Goal: Use online tool/utility: Use online tool/utility

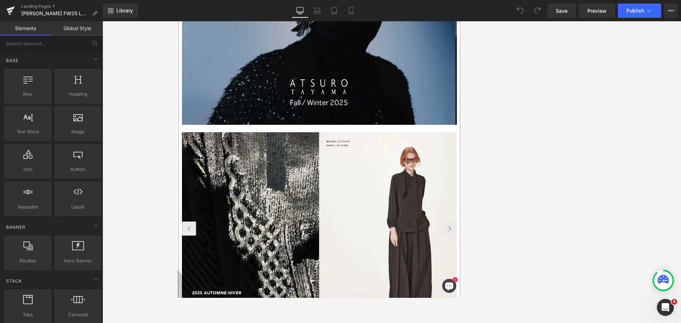
scroll to position [567, 0]
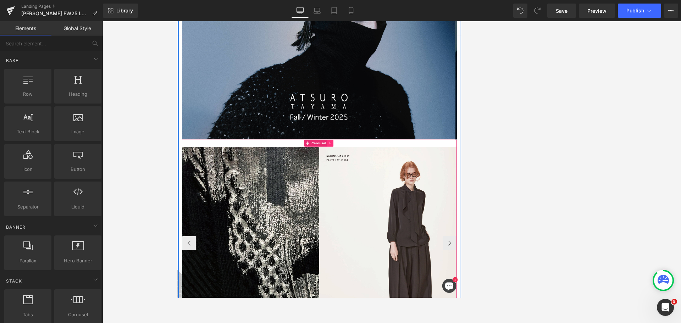
click at [376, 202] on span "Carousel" at bounding box center [391, 205] width 26 height 11
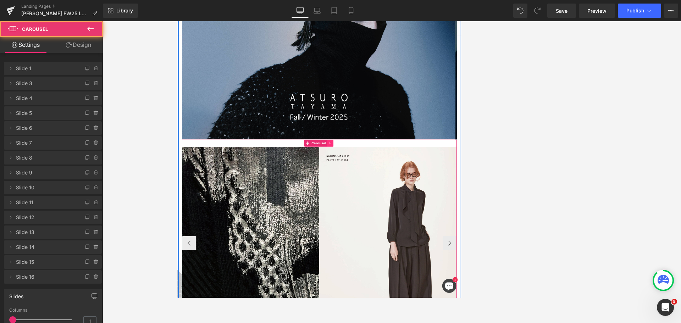
click at [376, 204] on icon at bounding box center [407, 205] width 1 height 3
click at [376, 203] on icon at bounding box center [403, 205] width 5 height 5
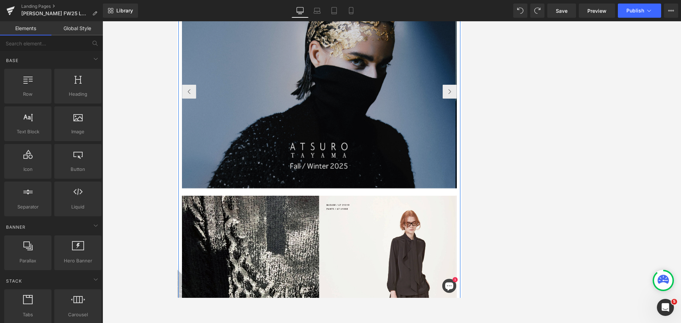
scroll to position [532, 0]
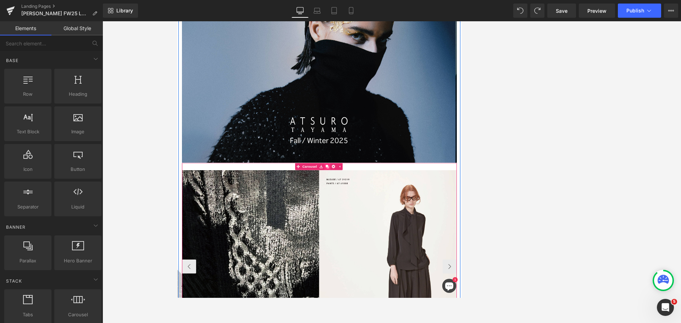
click at [376, 239] on icon at bounding box center [403, 240] width 5 height 5
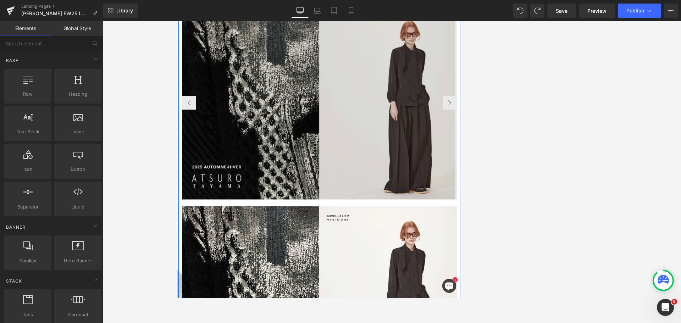
scroll to position [715, 0]
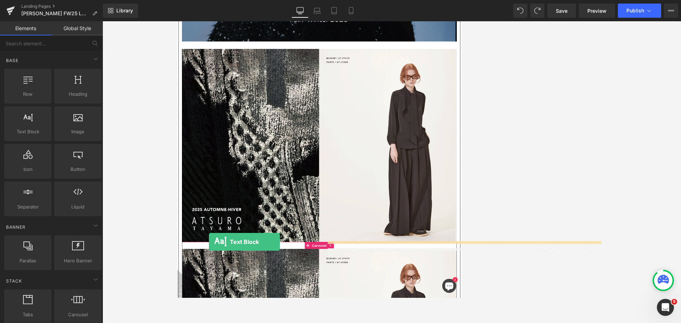
drag, startPoint x: 208, startPoint y: 146, endPoint x: 225, endPoint y: 354, distance: 209.2
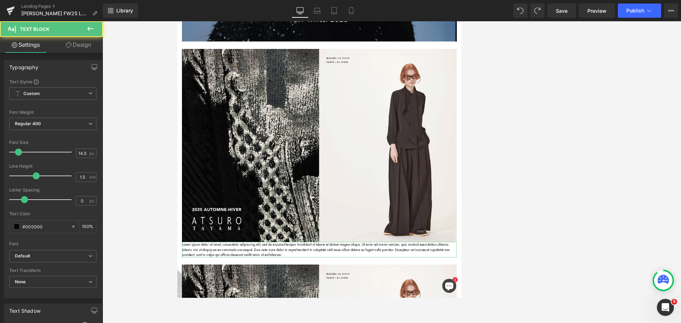
drag, startPoint x: 76, startPoint y: 46, endPoint x: 60, endPoint y: 87, distance: 43.3
click at [76, 46] on link "Design" at bounding box center [78, 45] width 51 height 16
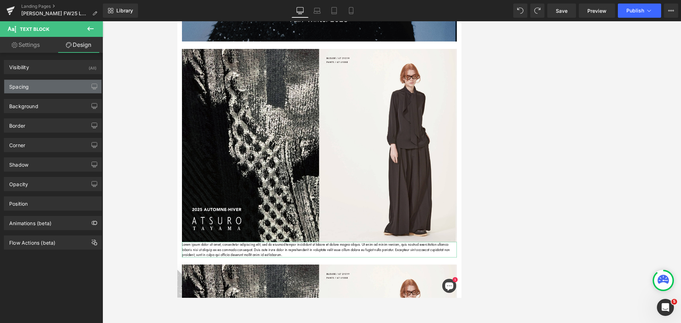
click at [59, 85] on div "Spacing" at bounding box center [52, 86] width 97 height 13
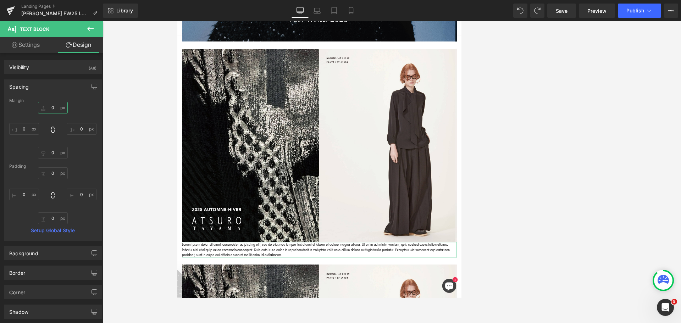
click at [54, 105] on input "0" at bounding box center [53, 108] width 30 height 12
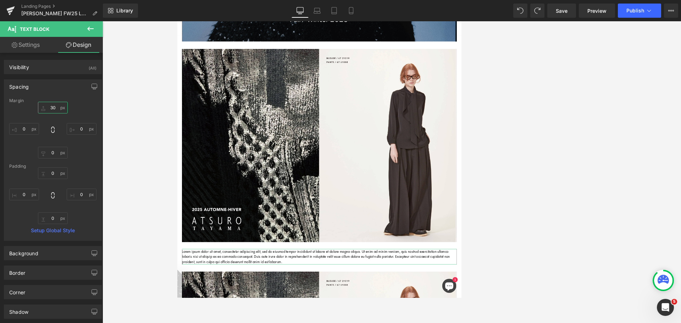
type input "30"
click at [78, 165] on div "Padding" at bounding box center [52, 166] width 87 height 5
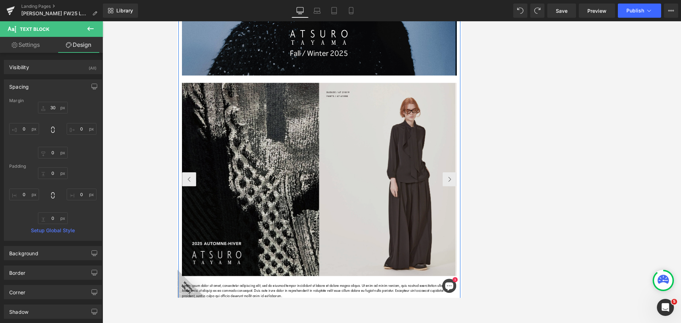
scroll to position [786, 0]
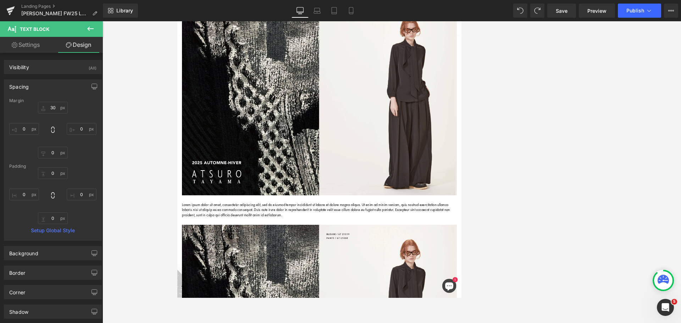
click at [92, 30] on icon at bounding box center [90, 28] width 9 height 9
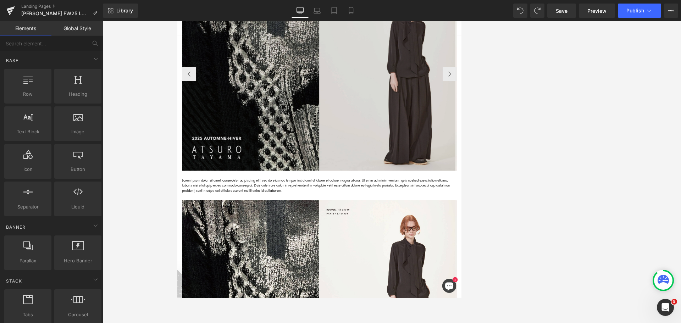
scroll to position [892, 0]
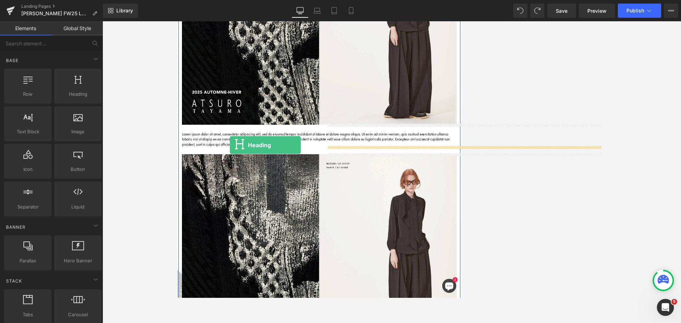
drag, startPoint x: 268, startPoint y: 110, endPoint x: 260, endPoint y: 210, distance: 100.3
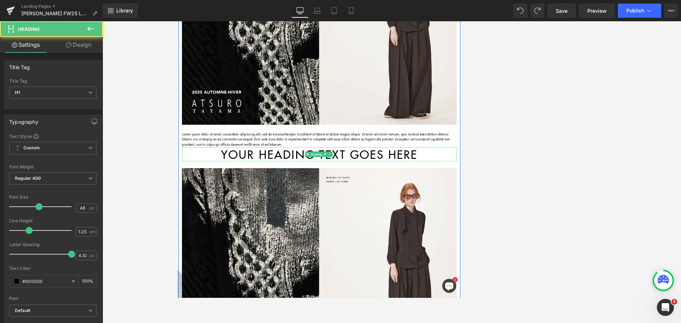
click at [376, 221] on icon at bounding box center [401, 223] width 4 height 4
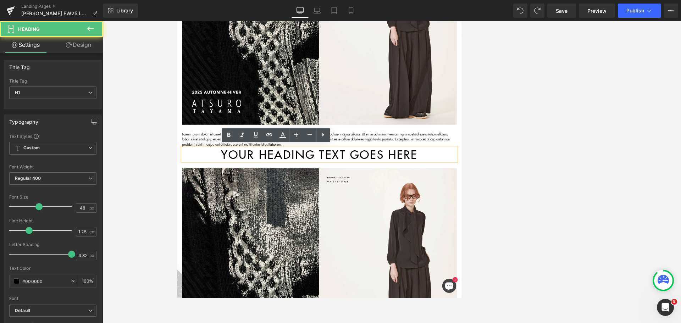
click at [350, 221] on h1 "Your heading text goes here" at bounding box center [391, 222] width 415 height 21
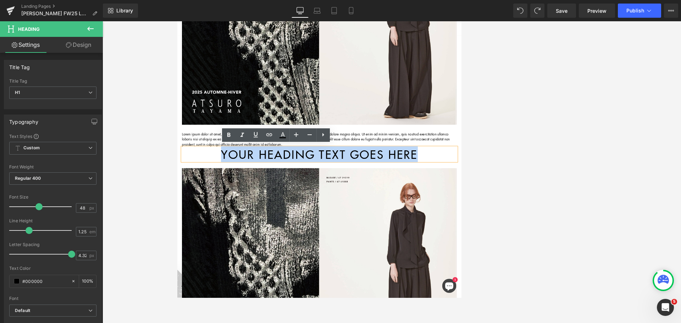
paste div
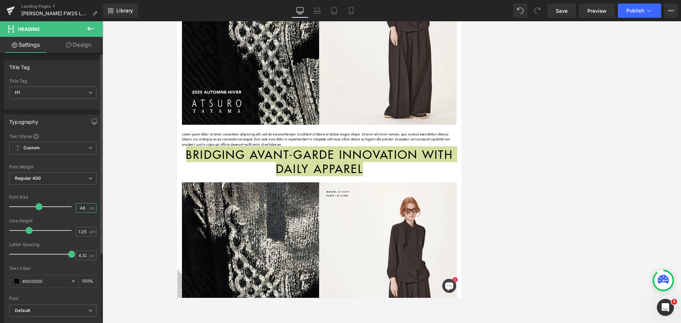
click at [80, 209] on input "48" at bounding box center [82, 208] width 12 height 9
type input "20"
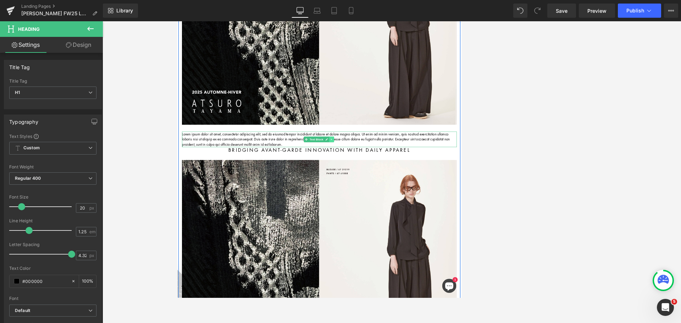
click at [376, 199] on link at bounding box center [409, 200] width 7 height 9
click at [376, 199] on icon at bounding box center [413, 200] width 4 height 4
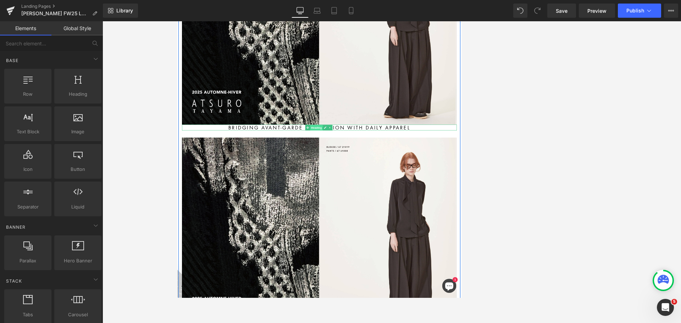
click at [376, 179] on span "Heading" at bounding box center [386, 182] width 19 height 9
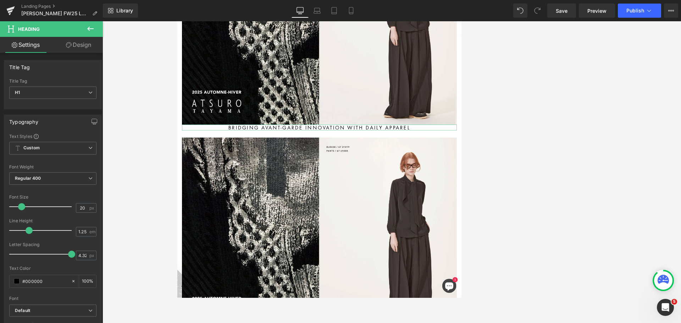
drag, startPoint x: 74, startPoint y: 44, endPoint x: 54, endPoint y: 91, distance: 51.4
click at [74, 44] on link "Design" at bounding box center [78, 45] width 51 height 16
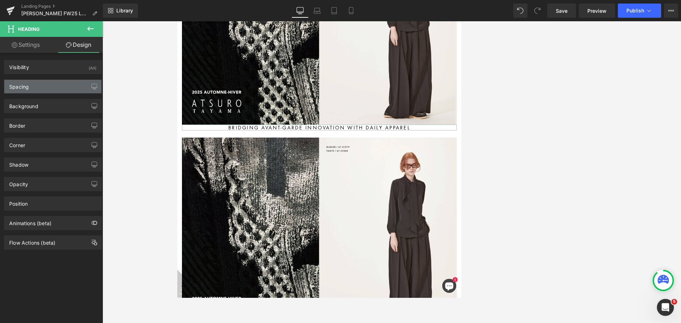
click at [61, 83] on div "Spacing" at bounding box center [52, 86] width 97 height 13
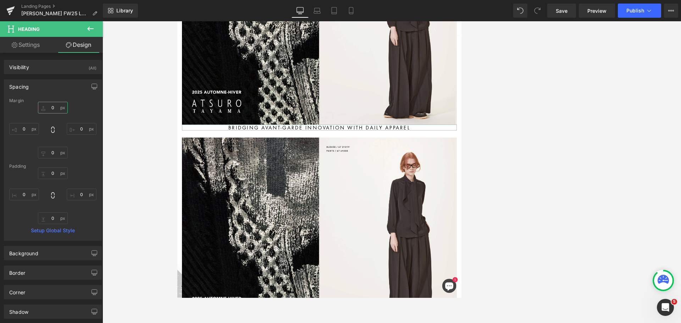
click at [53, 109] on input "0" at bounding box center [53, 108] width 30 height 12
type input "30"
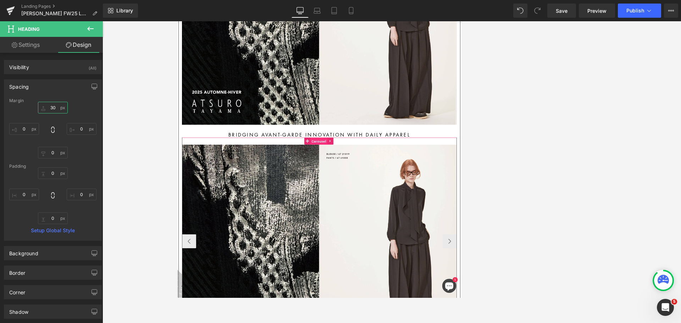
drag, startPoint x: 388, startPoint y: 200, endPoint x: 301, endPoint y: 129, distance: 112.1
click at [376, 200] on span "Carousel" at bounding box center [391, 203] width 26 height 11
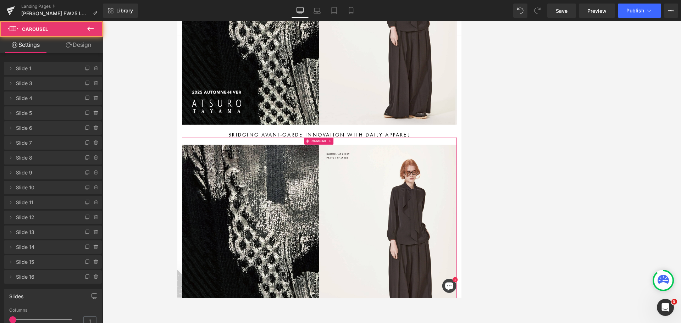
click at [88, 39] on link "Design" at bounding box center [78, 45] width 51 height 16
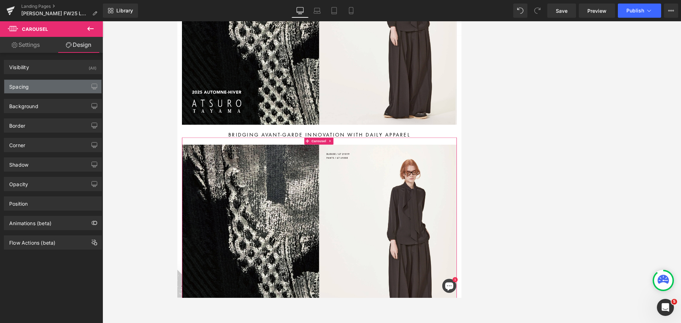
drag, startPoint x: 49, startPoint y: 85, endPoint x: 52, endPoint y: 88, distance: 4.0
click at [49, 85] on div "Spacing" at bounding box center [52, 86] width 97 height 13
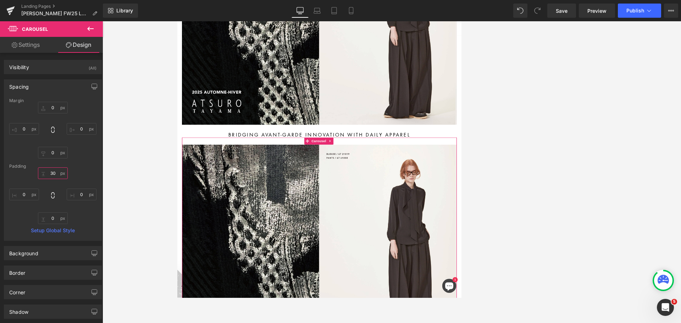
click at [55, 172] on input "30" at bounding box center [53, 173] width 30 height 12
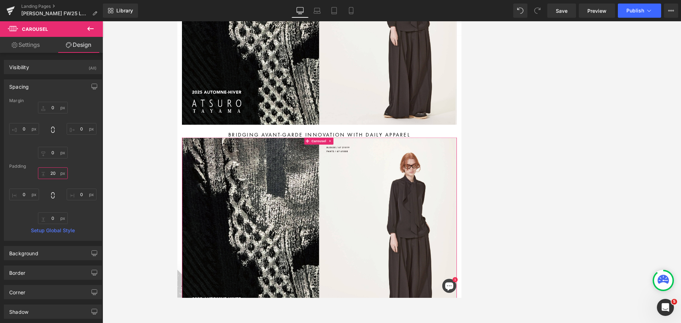
type input "20"
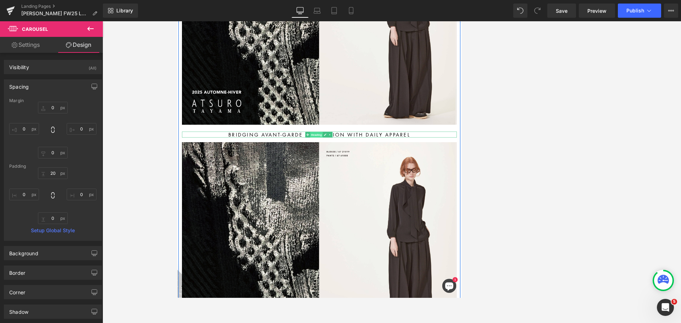
click at [376, 189] on span "Heading" at bounding box center [386, 193] width 19 height 9
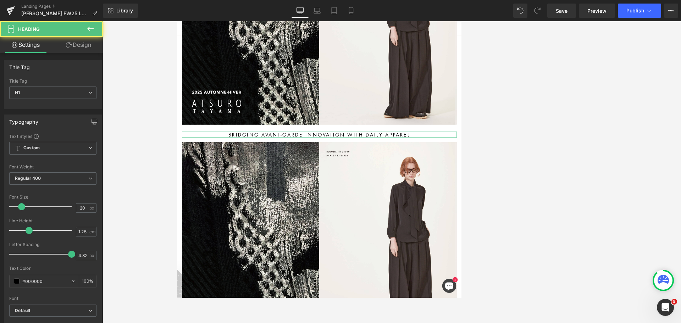
click at [90, 45] on link "Design" at bounding box center [78, 45] width 51 height 16
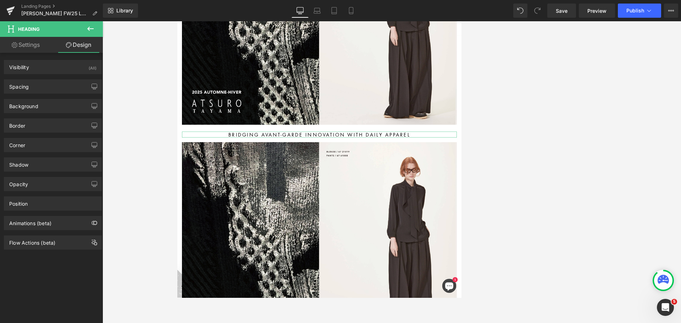
type input "30"
type input "0"
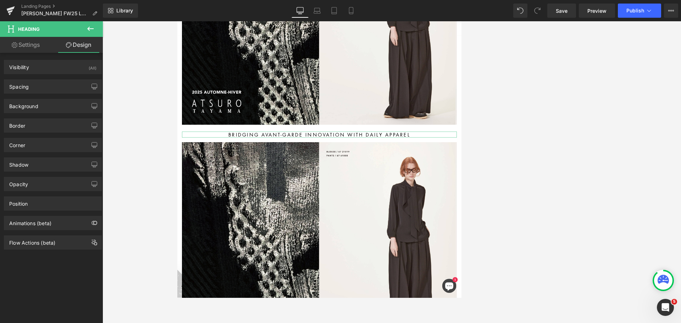
type input "0"
click at [49, 83] on div "Spacing" at bounding box center [52, 86] width 97 height 13
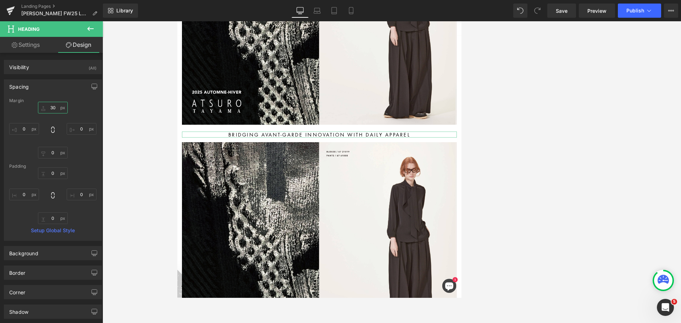
click at [52, 107] on input "30" at bounding box center [53, 108] width 30 height 12
type input "40"
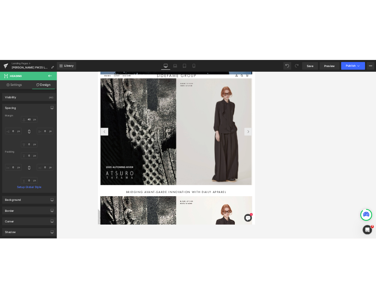
scroll to position [609, 0]
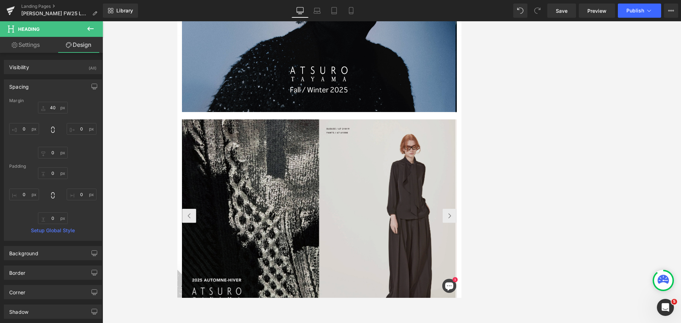
click at [376, 269] on img at bounding box center [390, 316] width 413 height 292
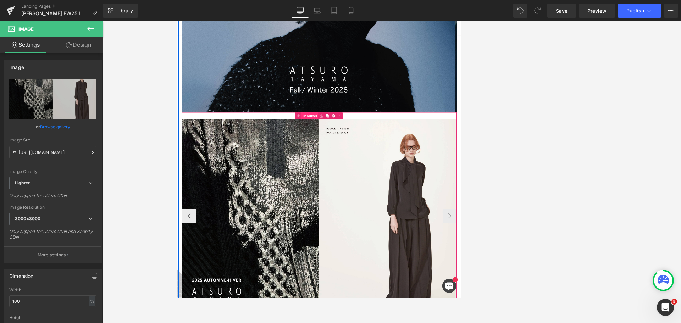
click at [376, 161] on span "Carousel" at bounding box center [377, 164] width 26 height 11
